Goal: Check status: Check status

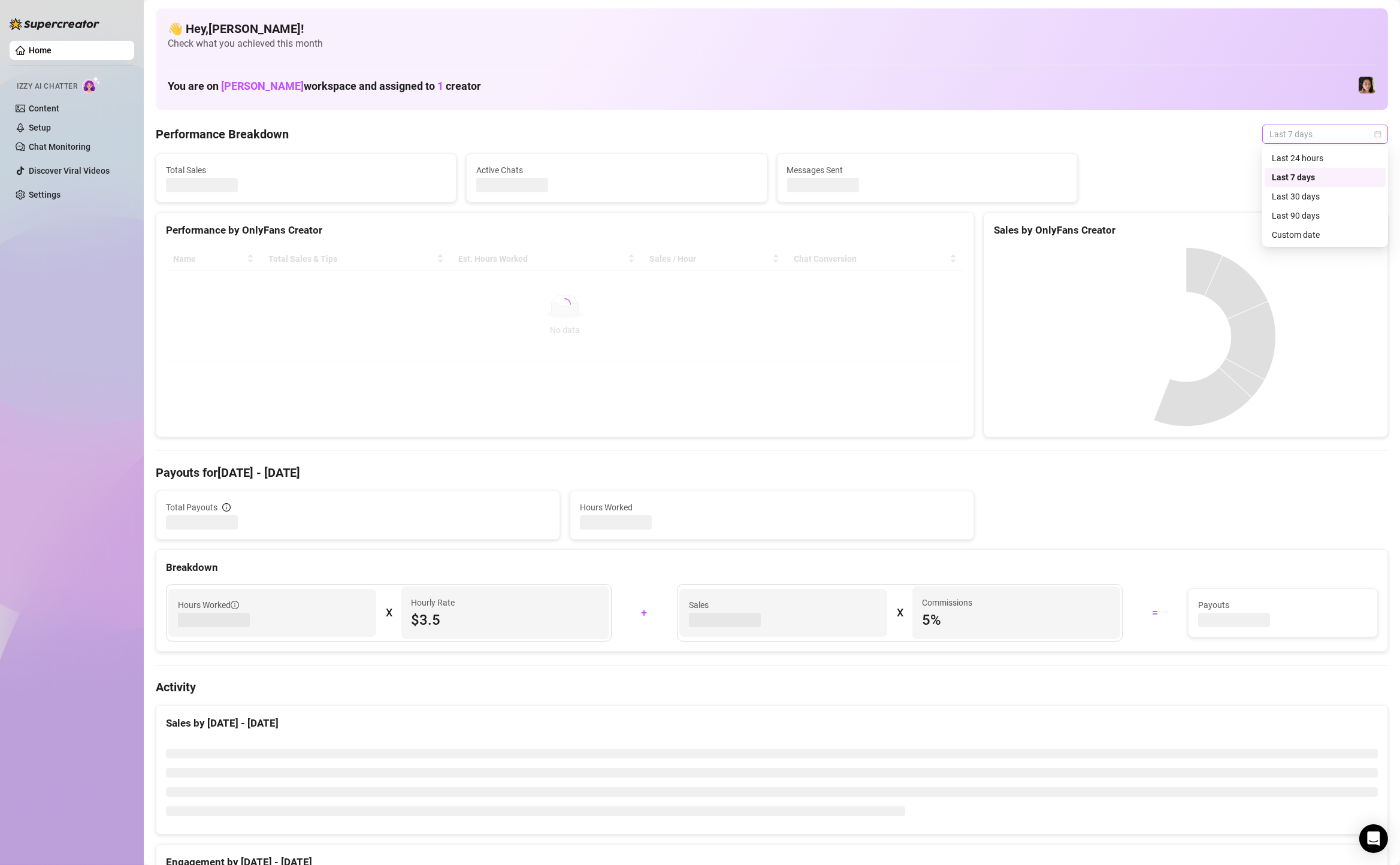
click at [1338, 130] on span "Last 7 days" at bounding box center [1325, 134] width 112 height 18
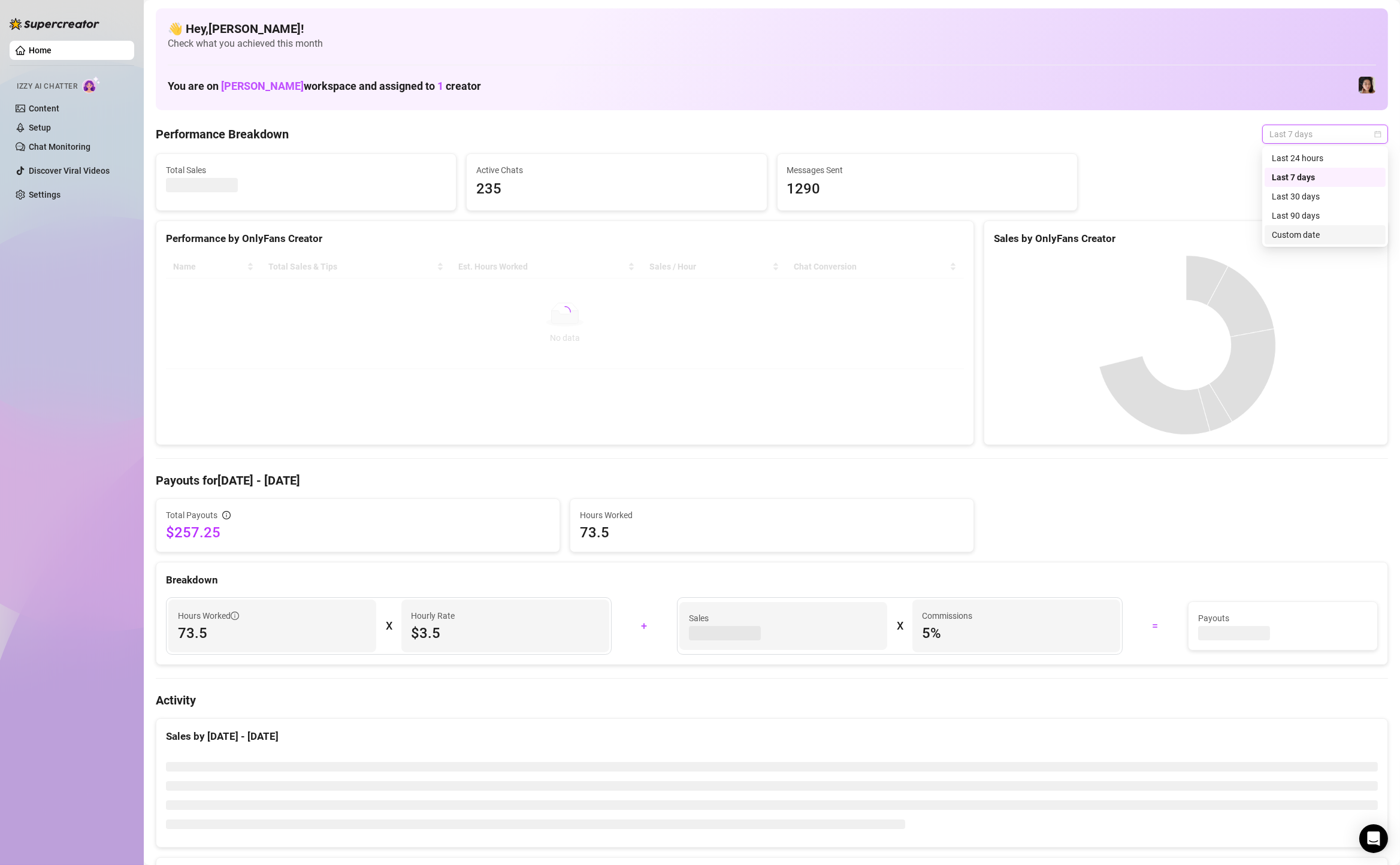
click at [1323, 237] on div "Custom date" at bounding box center [1325, 235] width 107 height 13
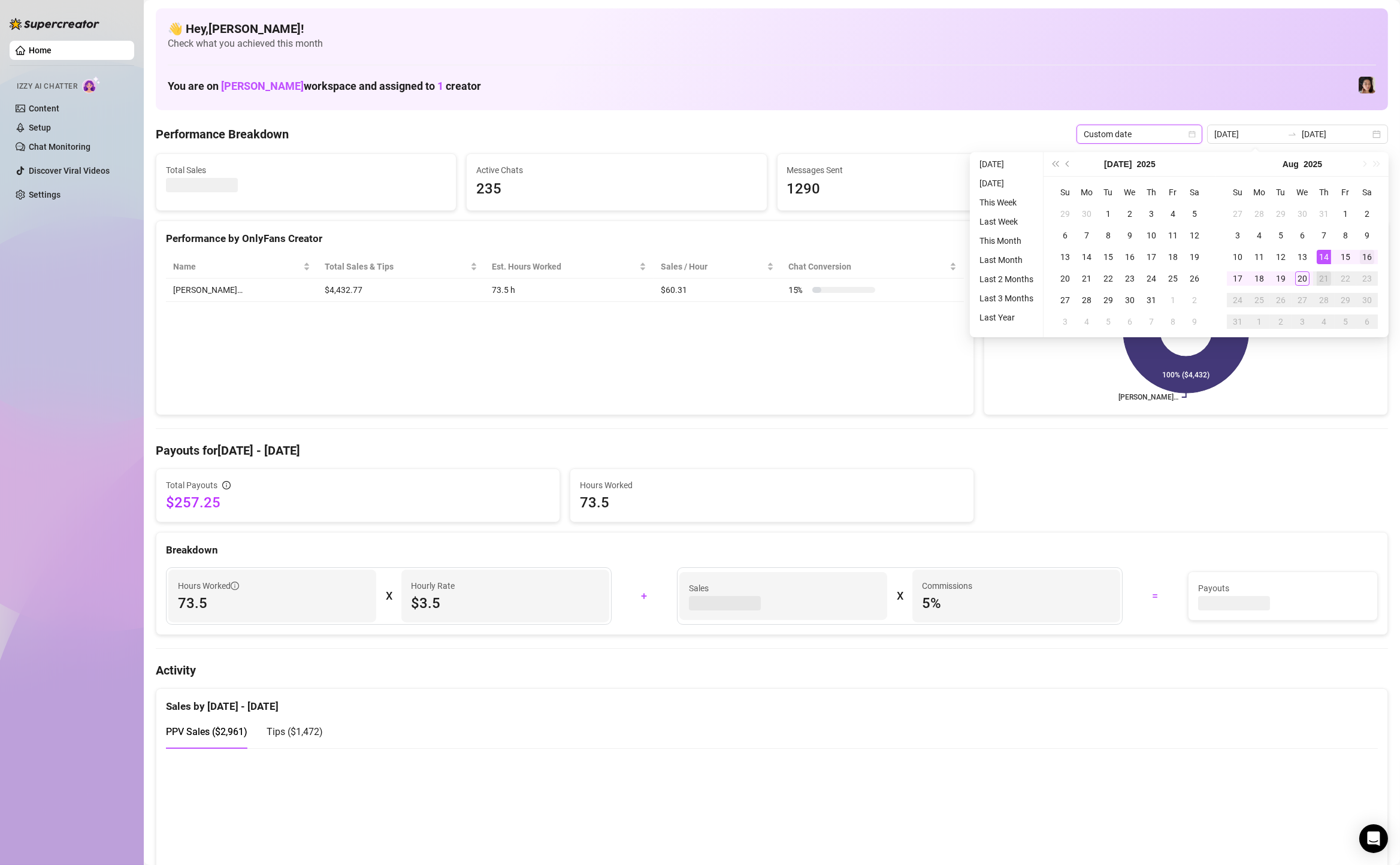
type input "[DATE]"
click at [1376, 251] on td "16" at bounding box center [1367, 257] width 22 height 22
type input "[DATE]"
click at [1300, 278] on div "20" at bounding box center [1302, 278] width 15 height 15
type input "[DATE]"
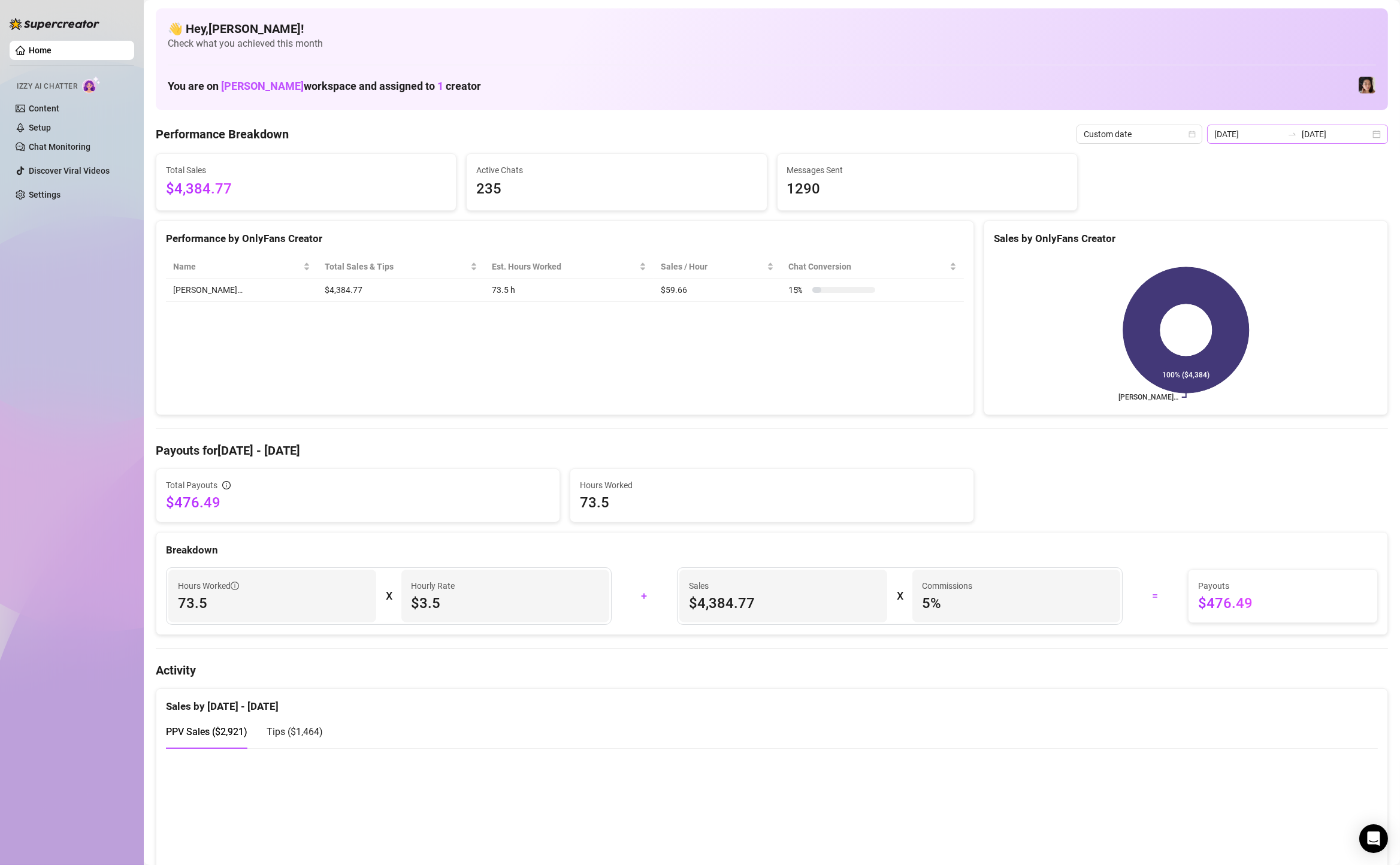
click at [1379, 130] on div "[DATE] [DATE]" at bounding box center [1297, 134] width 181 height 19
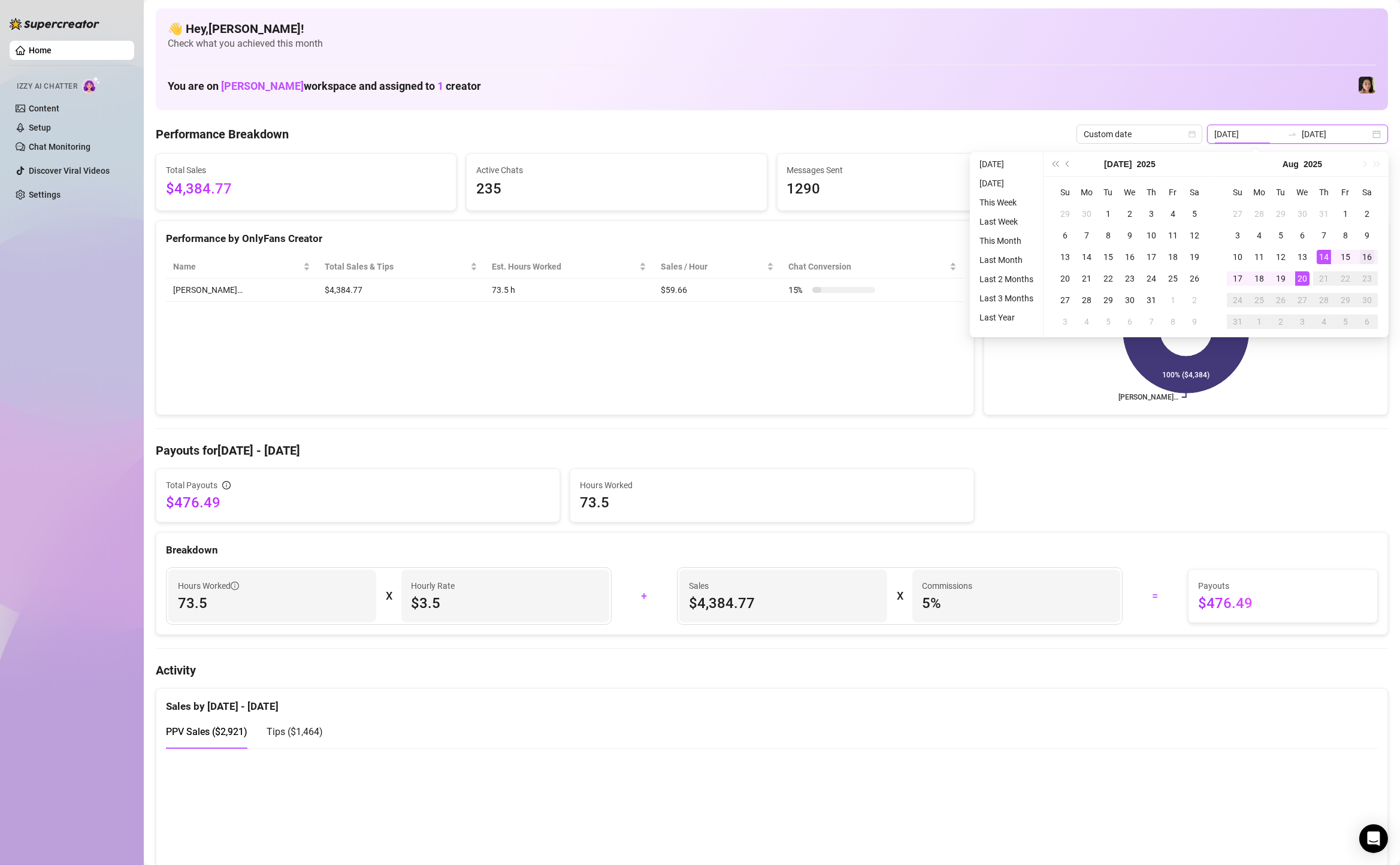
type input "[DATE]"
click at [1362, 256] on div "16" at bounding box center [1367, 257] width 15 height 15
type input "[DATE]"
click at [1302, 276] on div "20" at bounding box center [1302, 278] width 15 height 15
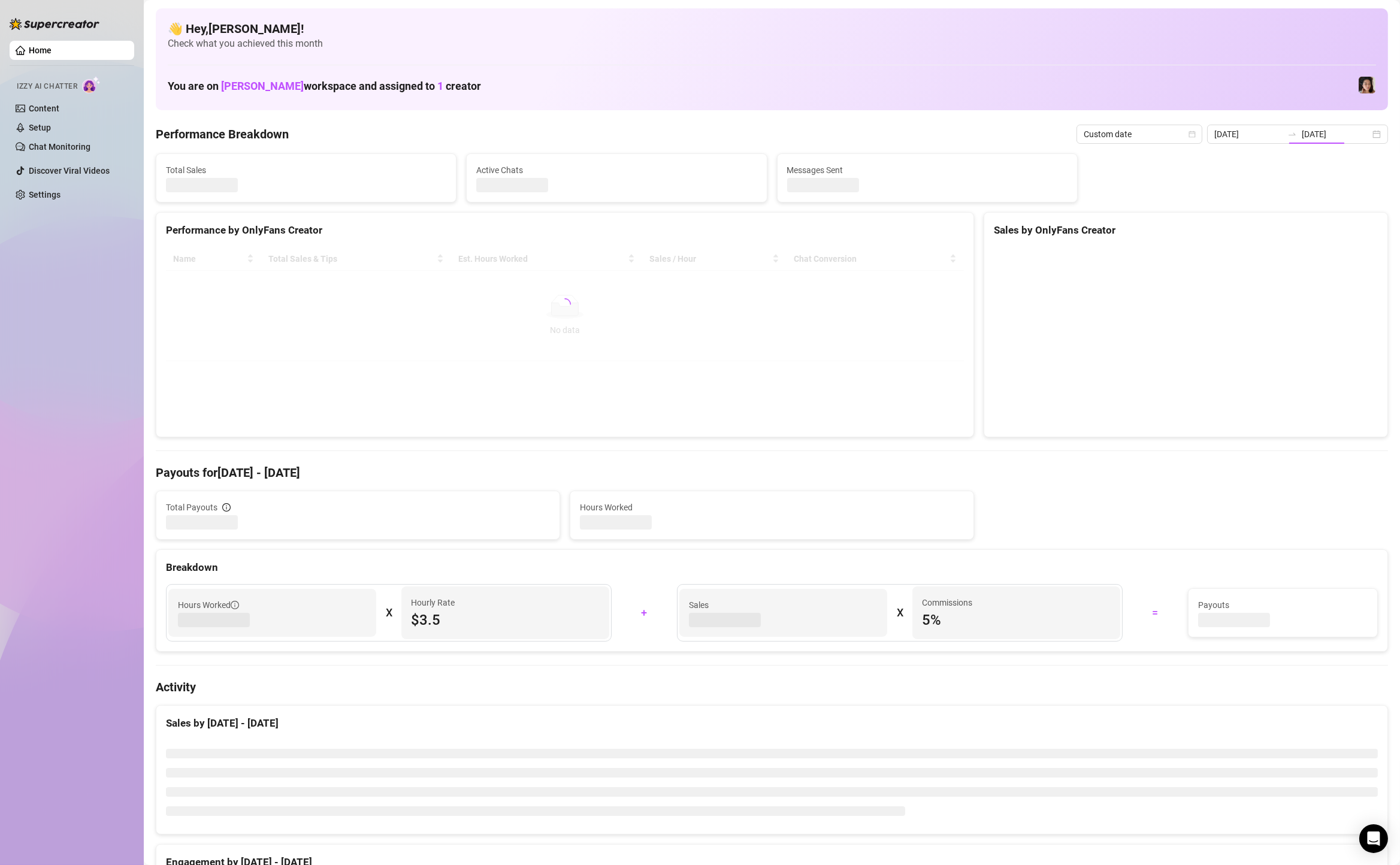
type input "[DATE]"
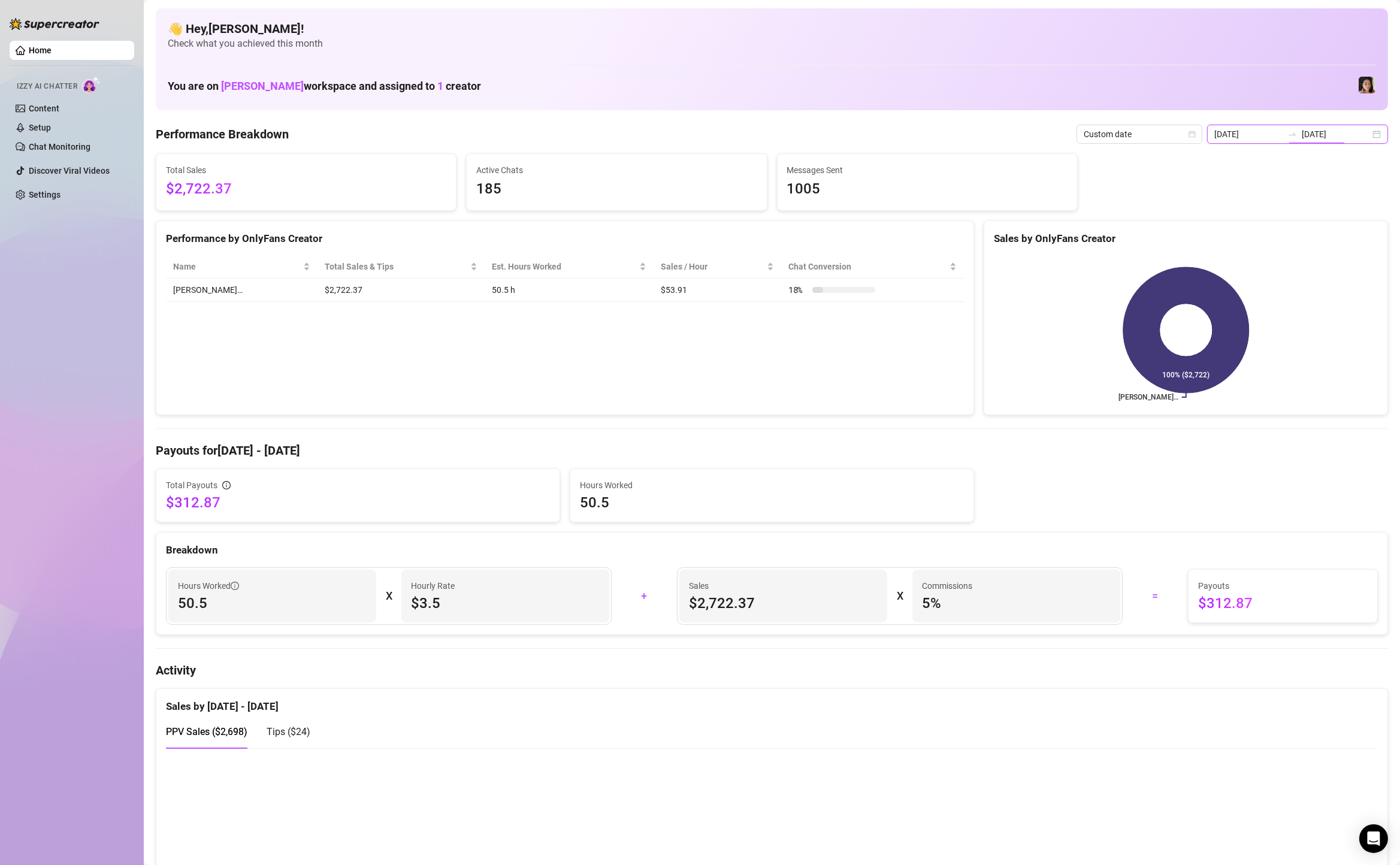
click at [1345, 137] on input "[DATE]" at bounding box center [1336, 134] width 68 height 13
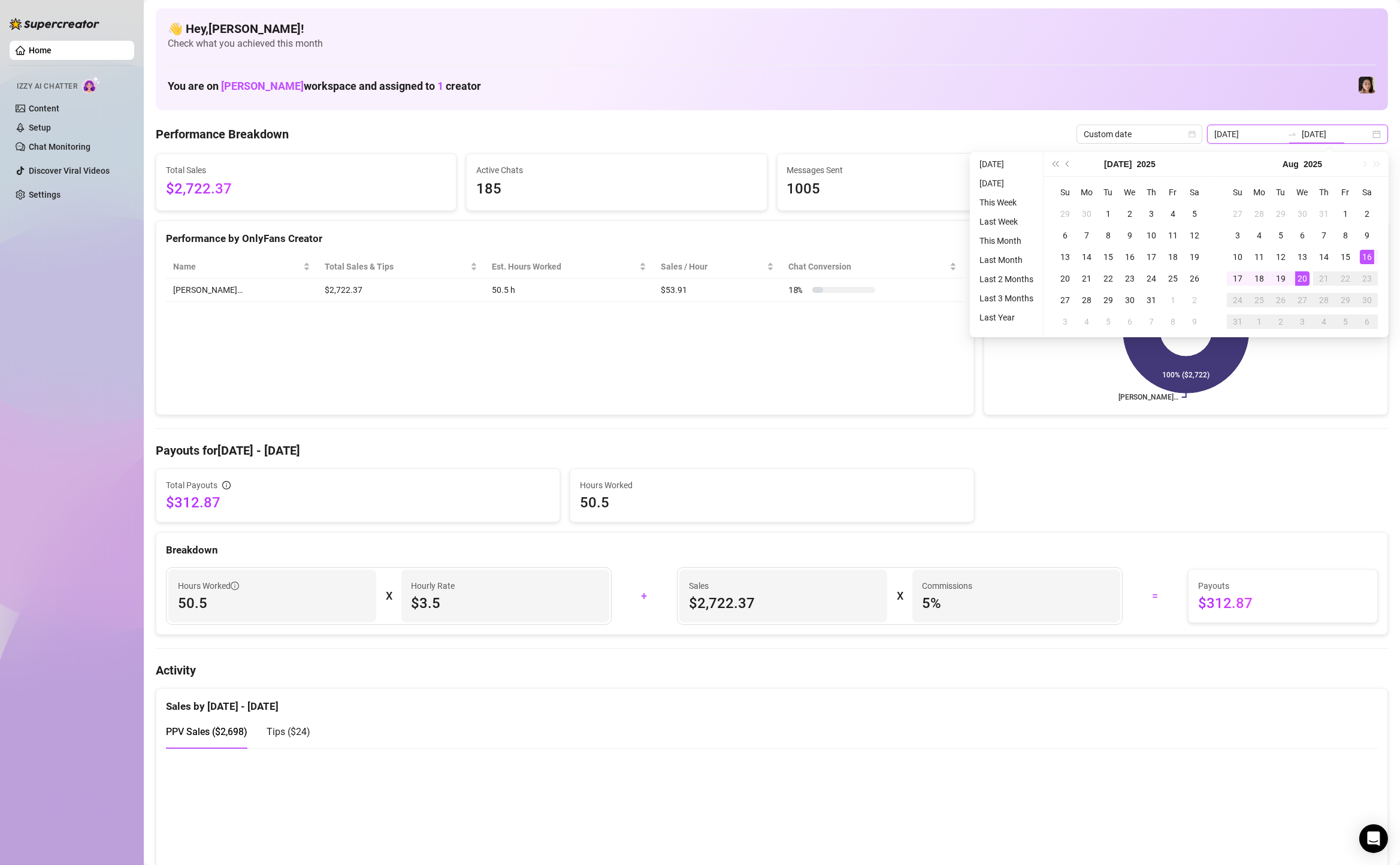
type input "[DATE]"
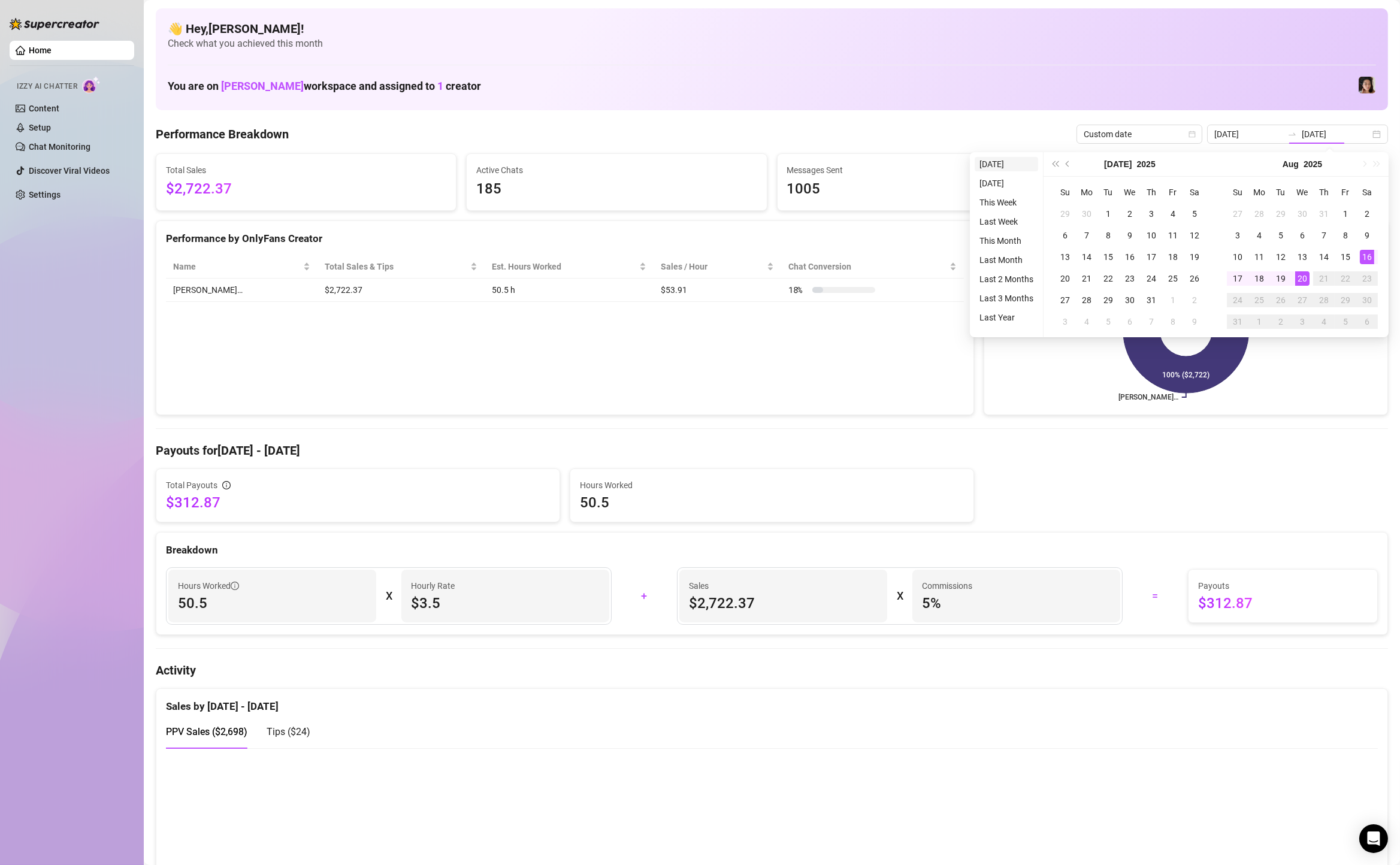
click at [1018, 168] on li "[DATE]" at bounding box center [1006, 164] width 64 height 15
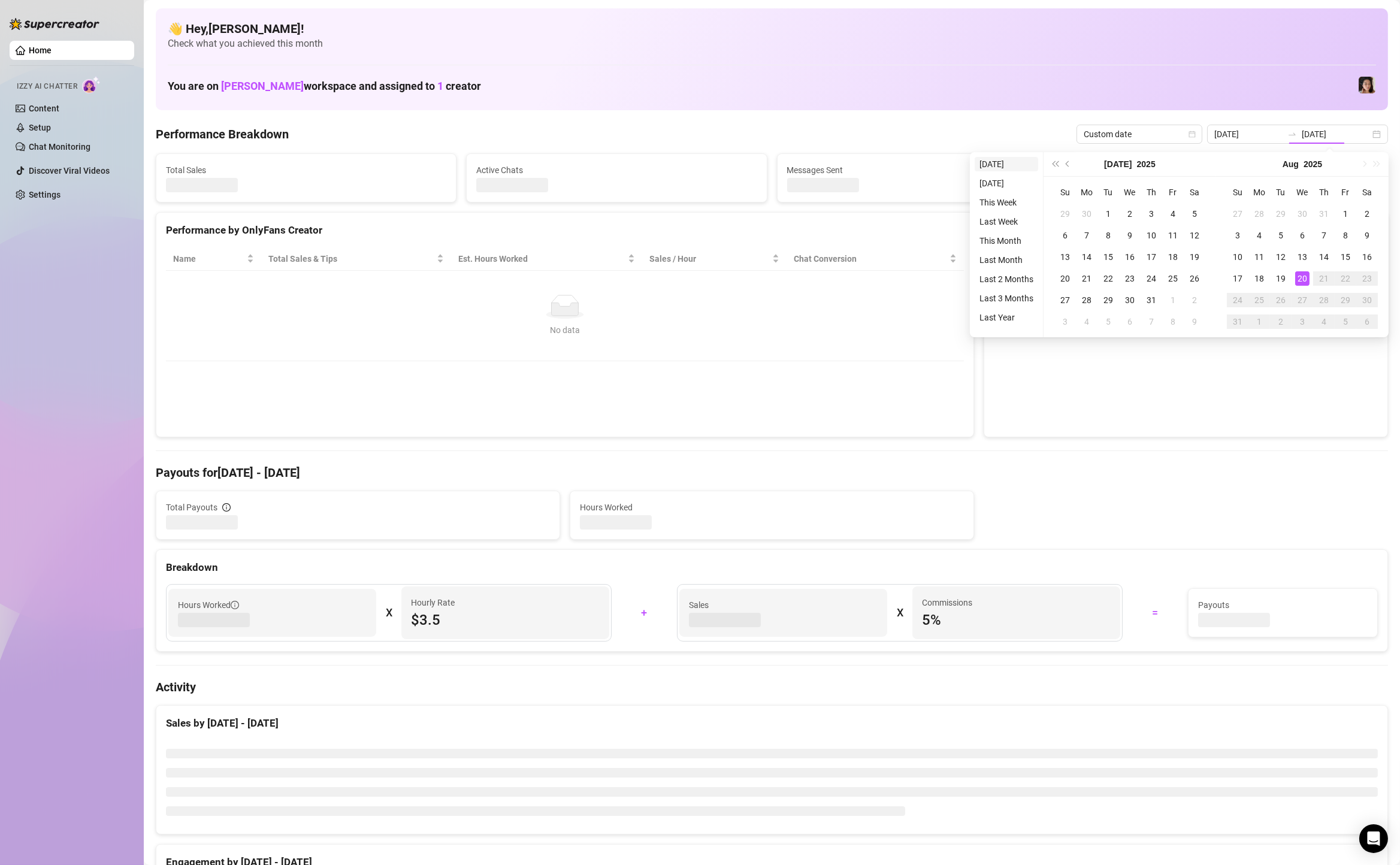
type input "[DATE]"
